Goal: Transaction & Acquisition: Purchase product/service

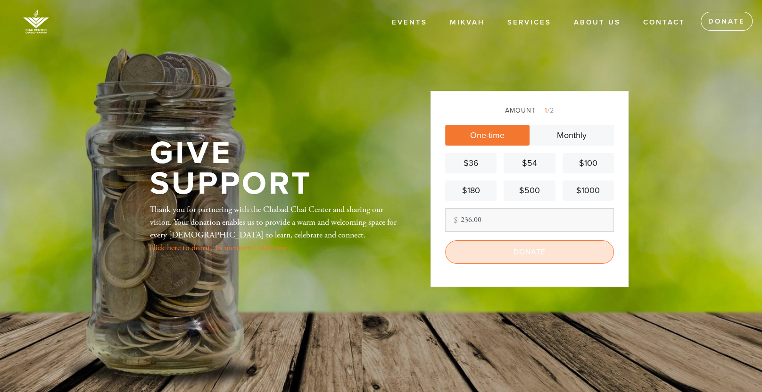
type input "236.00"
click at [507, 254] on input "Donate" at bounding box center [529, 253] width 169 height 24
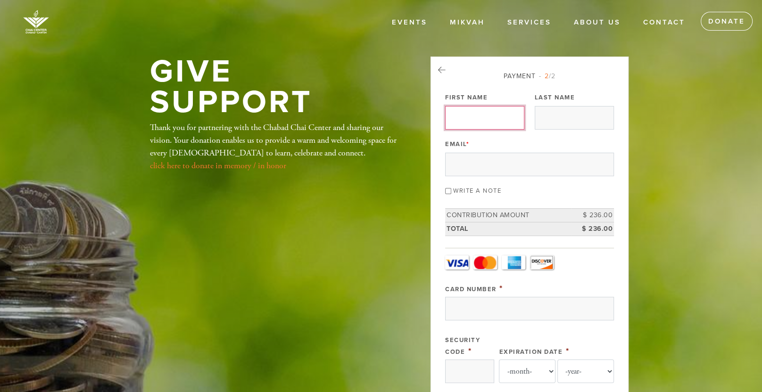
click at [487, 117] on input "First Name" at bounding box center [484, 118] width 79 height 24
type input "Ami and Diana"
type input "Kolangy"
type input "dbugsy21043@verizon.net"
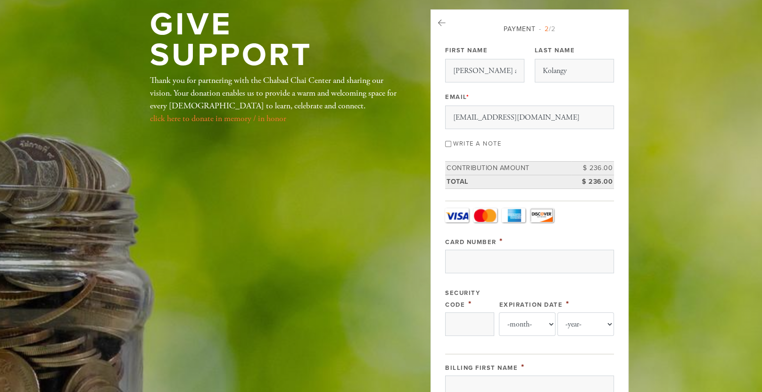
click at [448, 144] on input "Write a note" at bounding box center [448, 144] width 6 height 6
checkbox input "true"
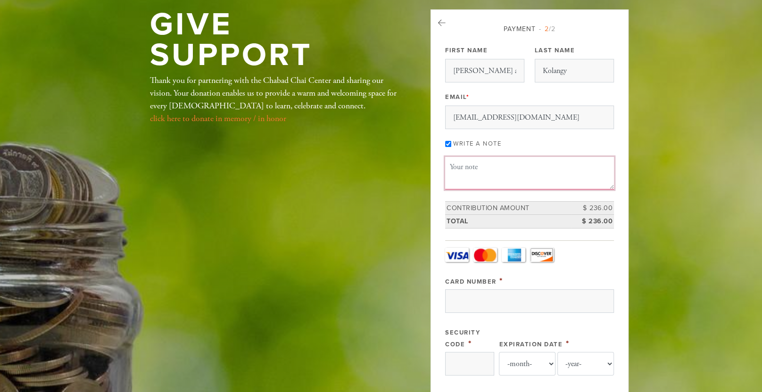
click at [573, 168] on textarea "Message or dedication" at bounding box center [529, 173] width 169 height 32
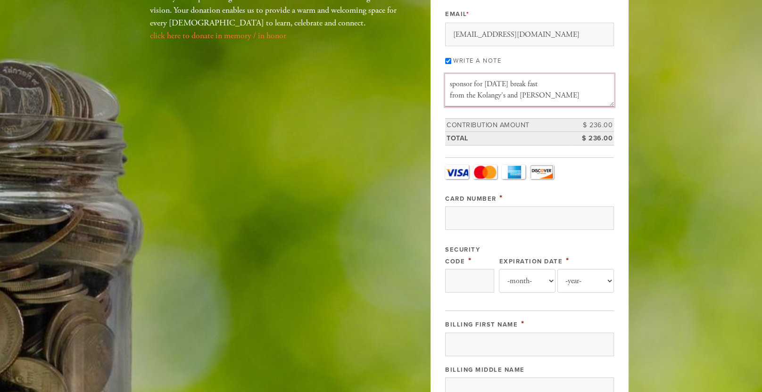
scroll to position [141, 0]
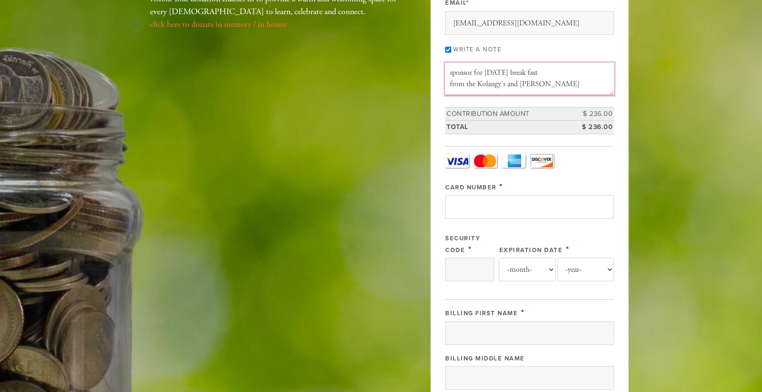
type textarea "sponsor for Yom Kippur break fast from the Kolangy's and Pearlstein's"
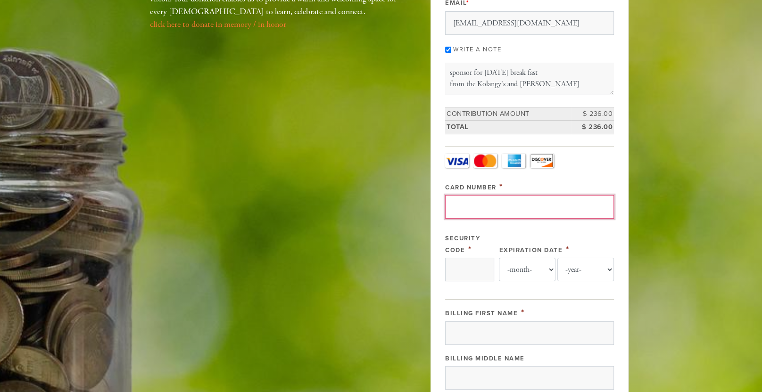
click at [529, 208] on input "Card Number" at bounding box center [529, 207] width 169 height 24
type input "P.O. Box 642"
type input "Canton"
type input "02021"
type input "4147202713887634"
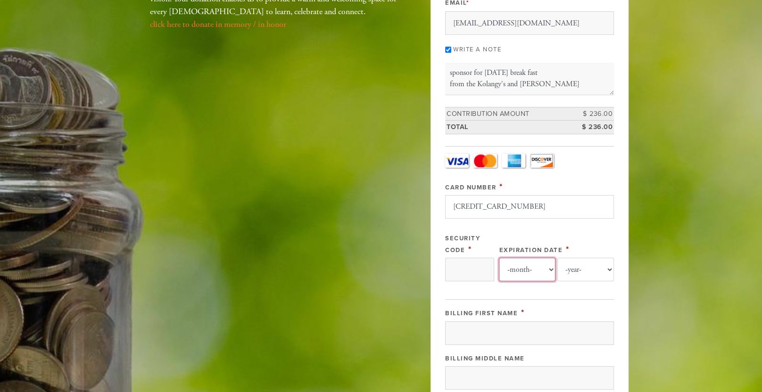
select select "11"
select select "2029"
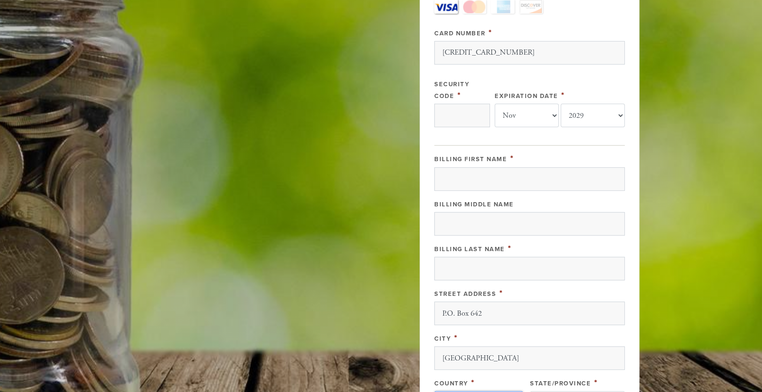
scroll to position [290, 0]
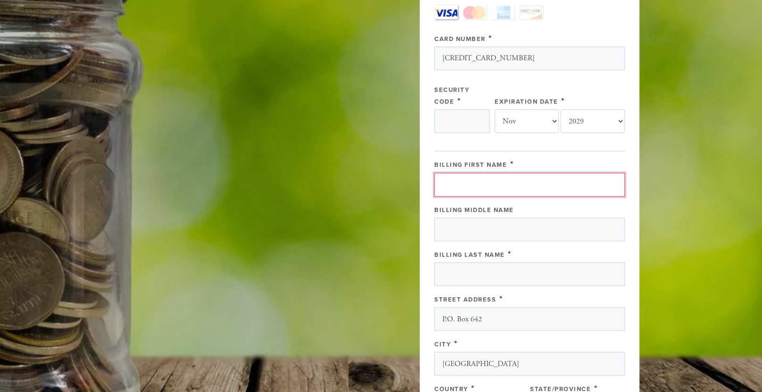
click at [519, 177] on input "Billing First Name" at bounding box center [529, 185] width 191 height 24
type input "Diana"
type input "J."
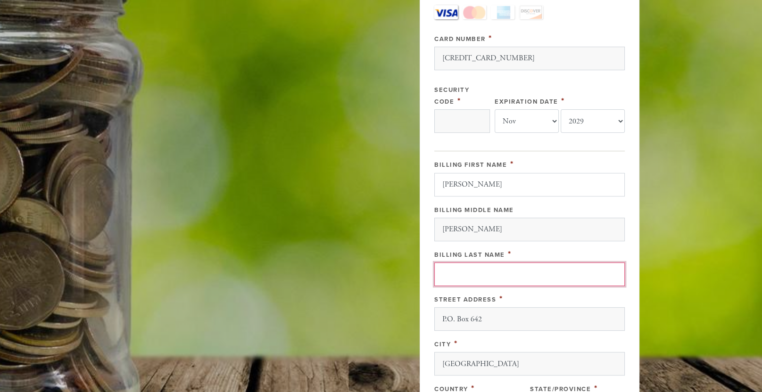
type input "Weber-Kolangy"
type input "United States"
type input "MA"
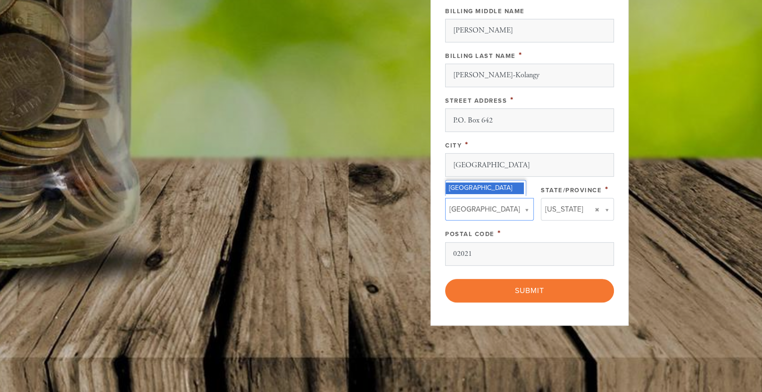
scroll to position [0, 3]
type input "MA"
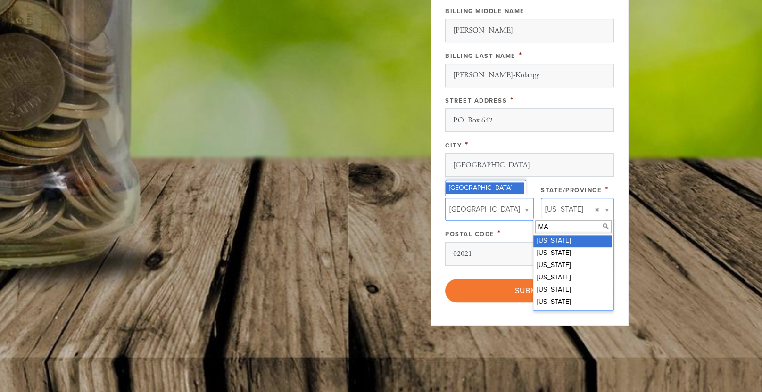
click at [577, 226] on input "MA" at bounding box center [573, 227] width 76 height 14
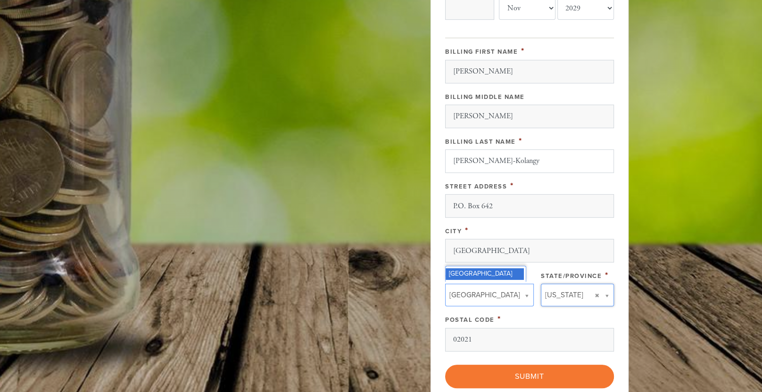
scroll to position [395, 0]
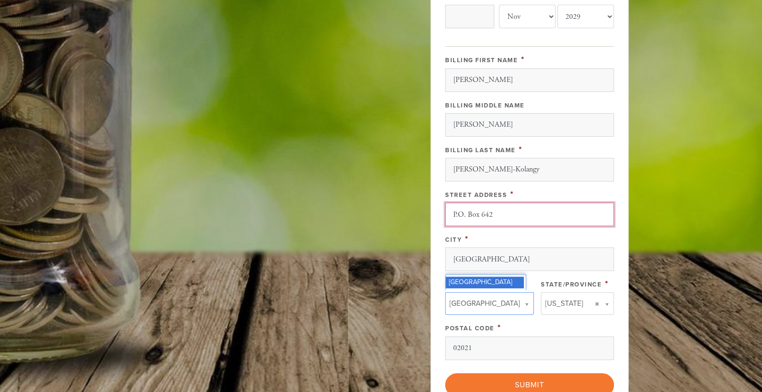
click at [519, 216] on input "P.O. Box 642" at bounding box center [529, 215] width 169 height 24
type input "P"
type input "23 Brewster Road"
type input "MA"
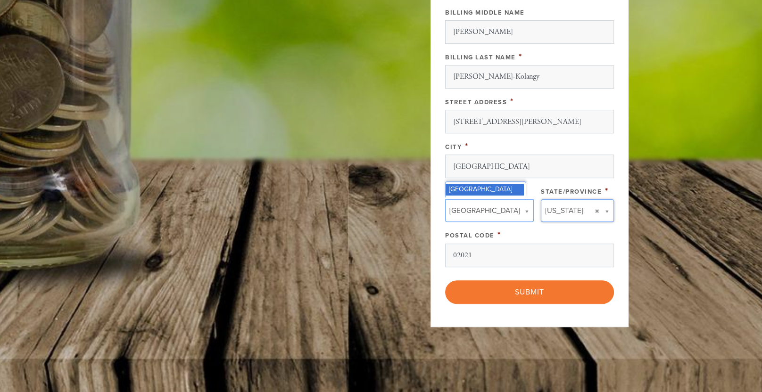
scroll to position [489, 0]
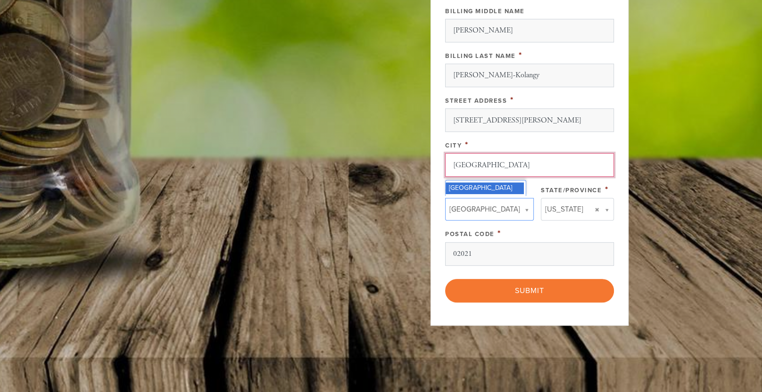
click at [560, 164] on input "Canton" at bounding box center [529, 165] width 169 height 24
type input "C"
type input "Stoughton"
type input "MA"
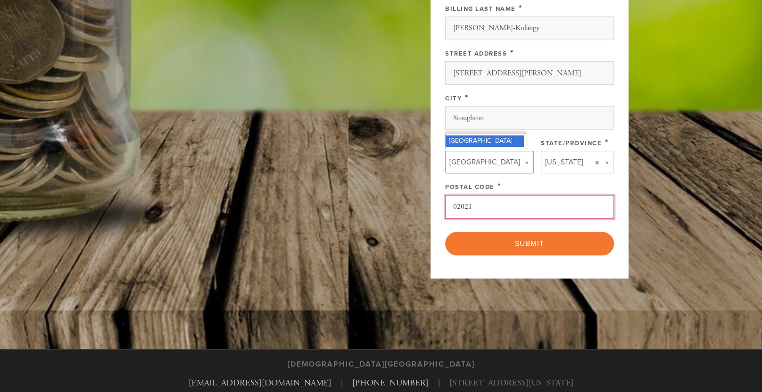
click at [544, 203] on input "02021" at bounding box center [529, 207] width 169 height 24
type input "02072"
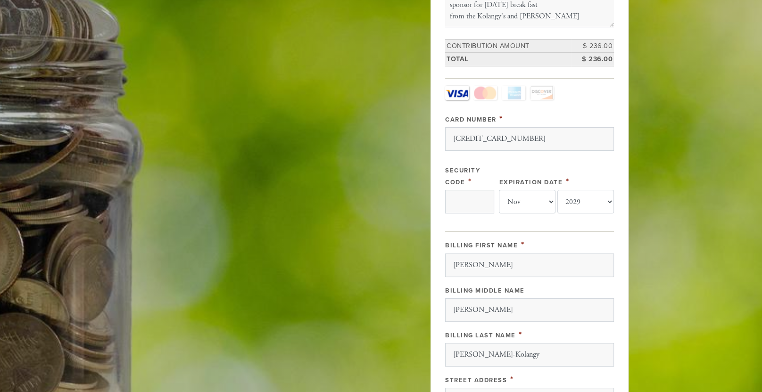
scroll to position [206, 0]
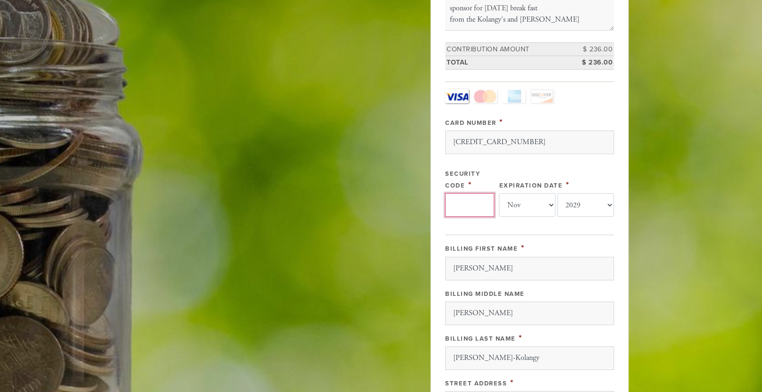
click at [461, 204] on input "Security Code" at bounding box center [469, 205] width 49 height 24
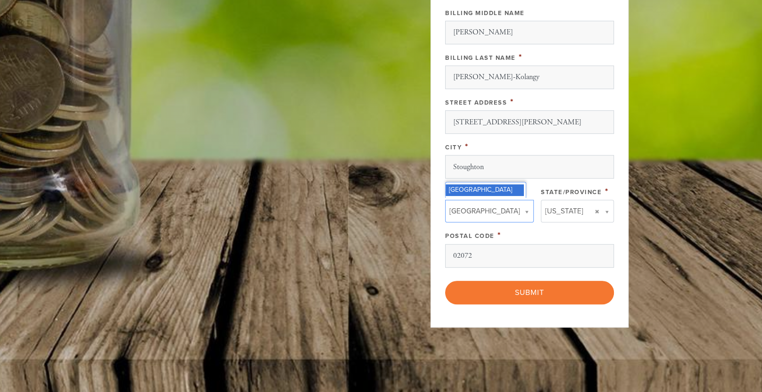
scroll to position [489, 0]
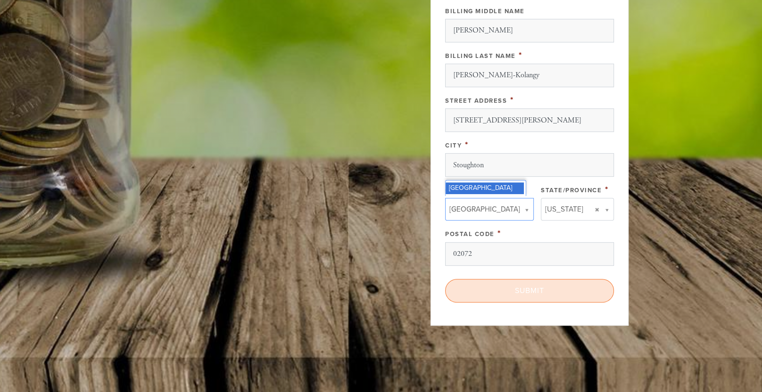
type input "364"
click at [524, 288] on input "Submit" at bounding box center [529, 291] width 169 height 24
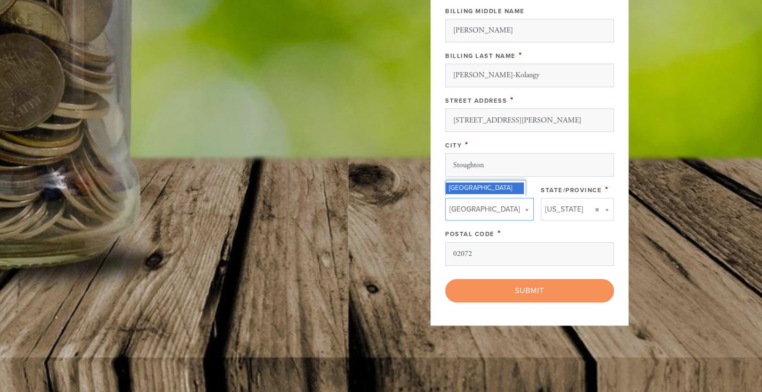
scroll to position [0, 0]
